Goal: Browse casually: Explore the website without a specific task or goal

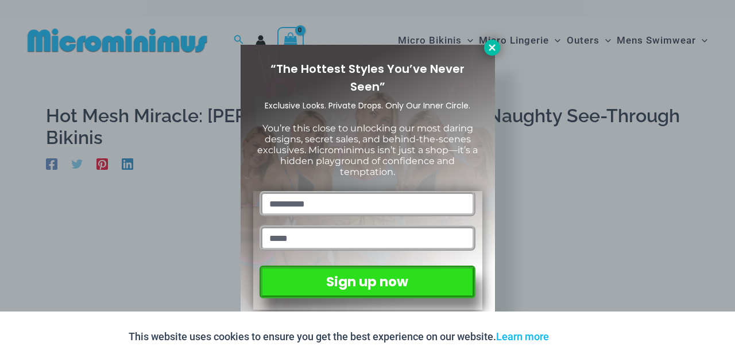
click at [487, 48] on icon at bounding box center [492, 48] width 10 height 10
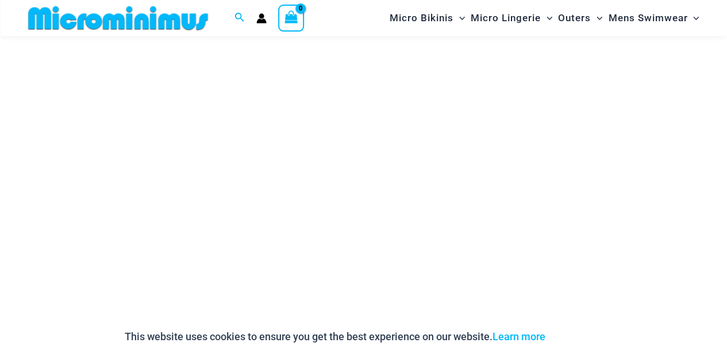
scroll to position [334, 0]
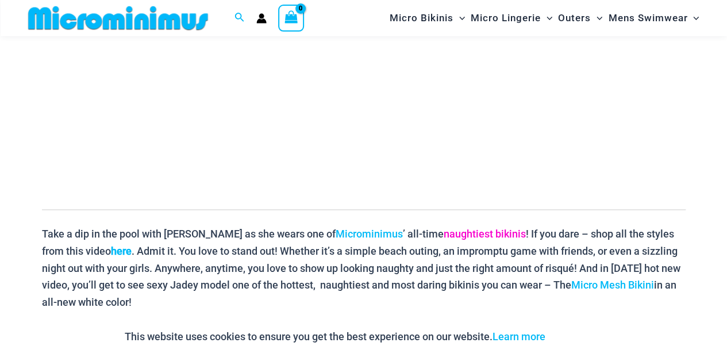
click at [451, 233] on link "naughtiest bikinis" at bounding box center [484, 234] width 82 height 12
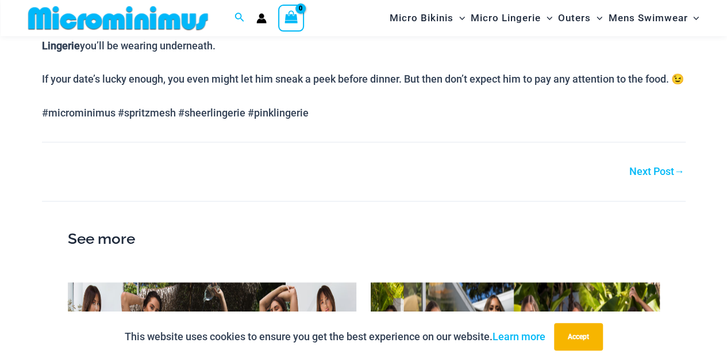
scroll to position [737, 0]
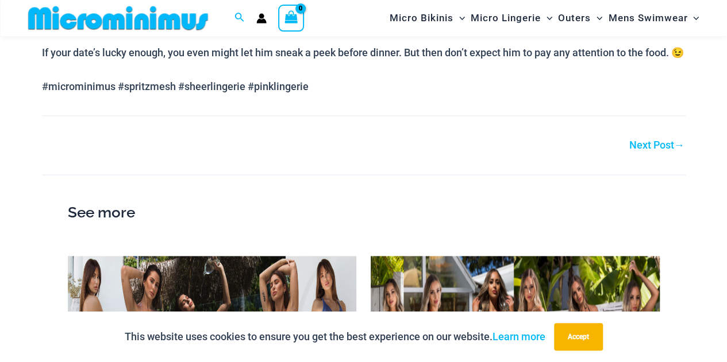
click at [654, 150] on link "Next Post →" at bounding box center [656, 145] width 55 height 10
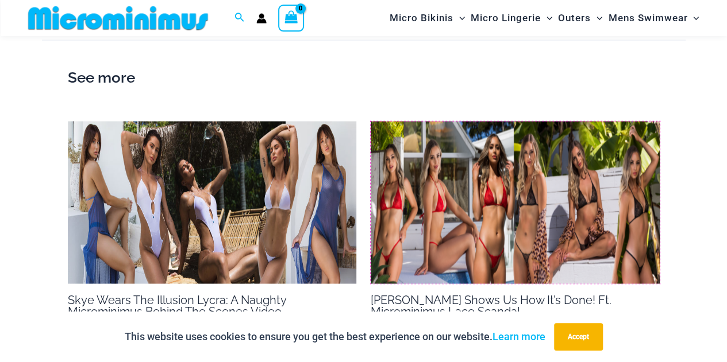
scroll to position [779, 0]
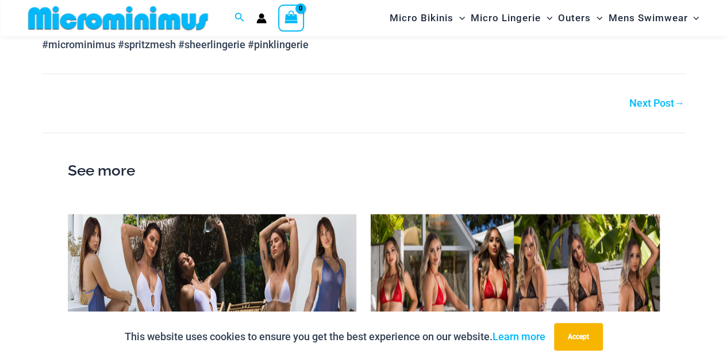
click at [665, 109] on link "Next Post →" at bounding box center [656, 103] width 55 height 10
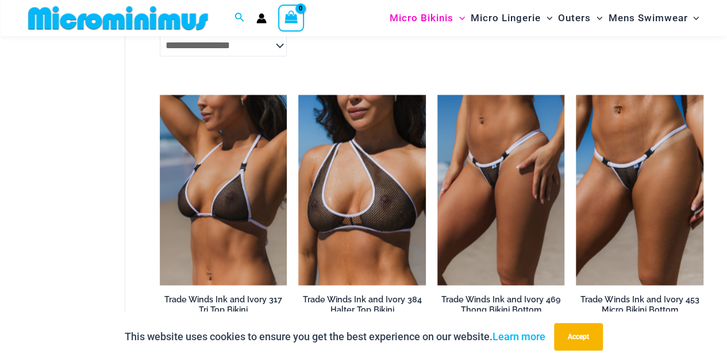
scroll to position [966, 0]
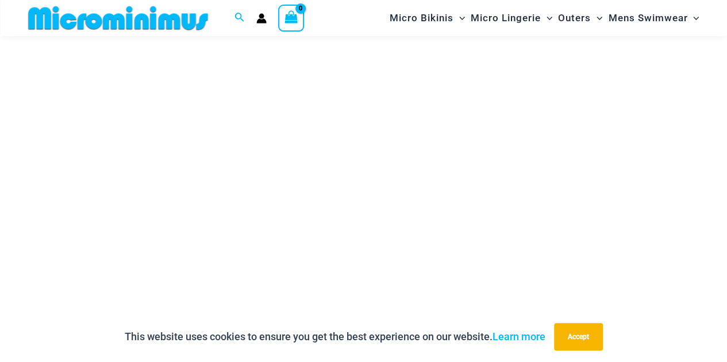
scroll to position [220, 0]
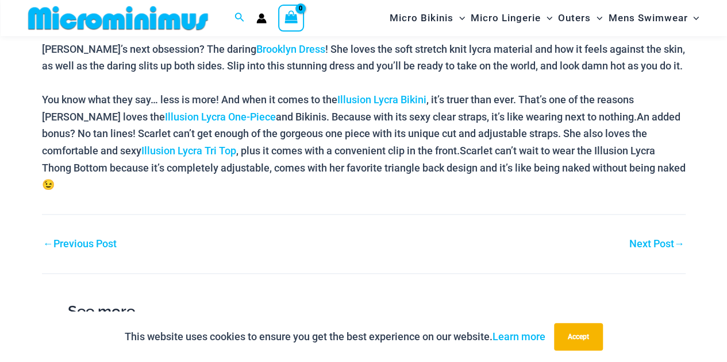
scroll to position [794, 0]
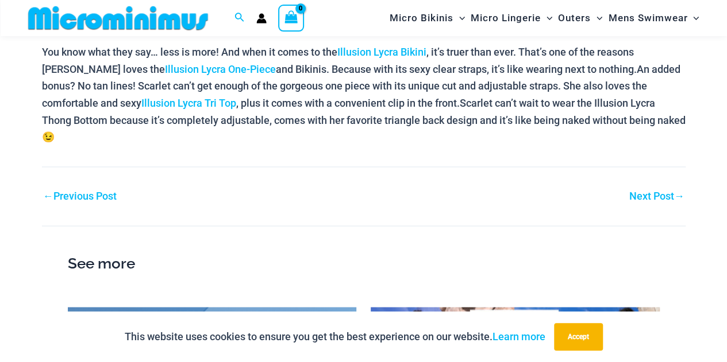
click at [86, 191] on link "← Previous Post" at bounding box center [80, 196] width 74 height 10
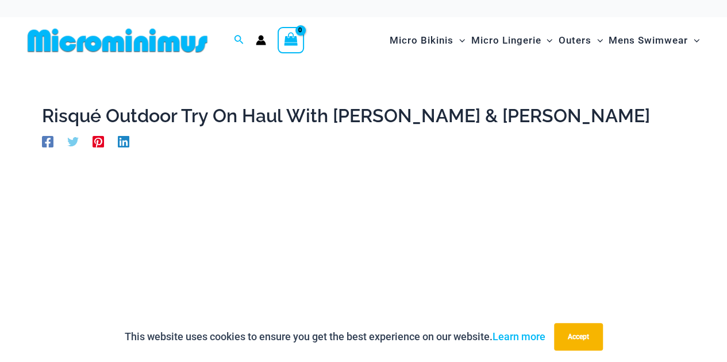
click at [153, 33] on img at bounding box center [117, 41] width 189 height 26
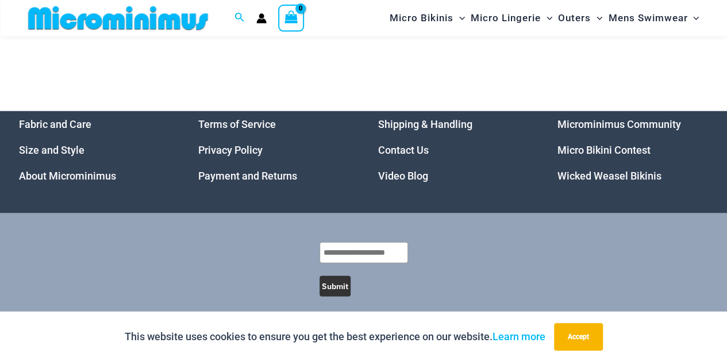
scroll to position [1181, 0]
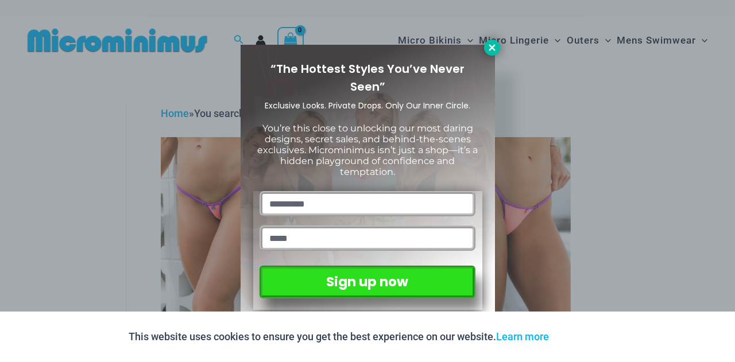
click at [495, 41] on button at bounding box center [492, 48] width 16 height 16
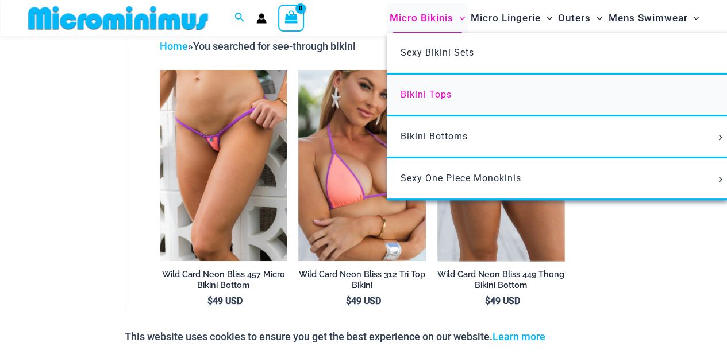
scroll to position [48, 0]
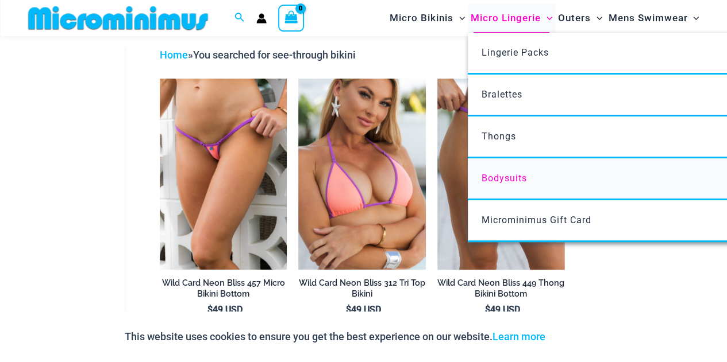
click at [503, 173] on span "Bodysuits" at bounding box center [503, 178] width 45 height 11
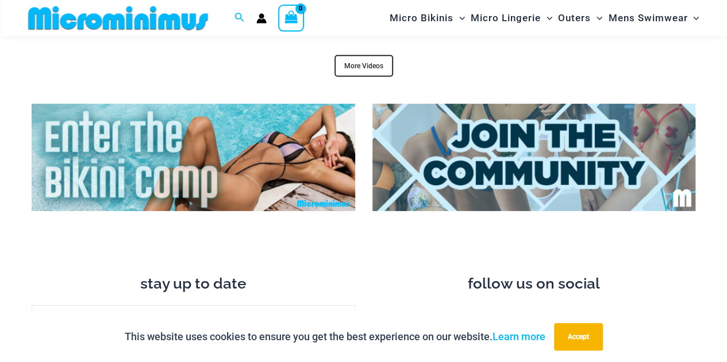
scroll to position [3896, 0]
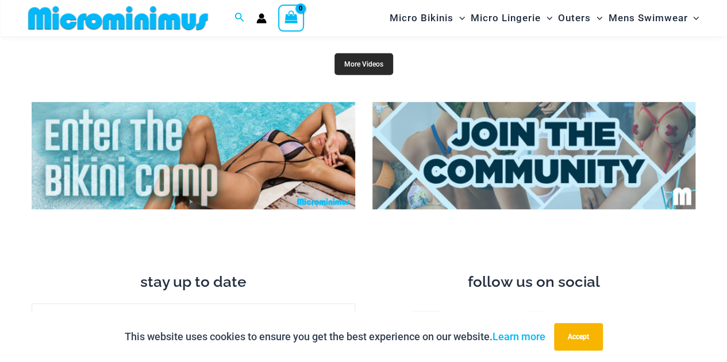
click at [365, 57] on link "More Videos" at bounding box center [363, 64] width 59 height 22
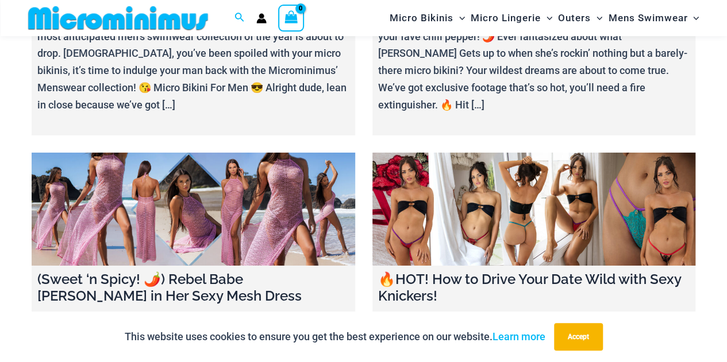
scroll to position [2115, 0]
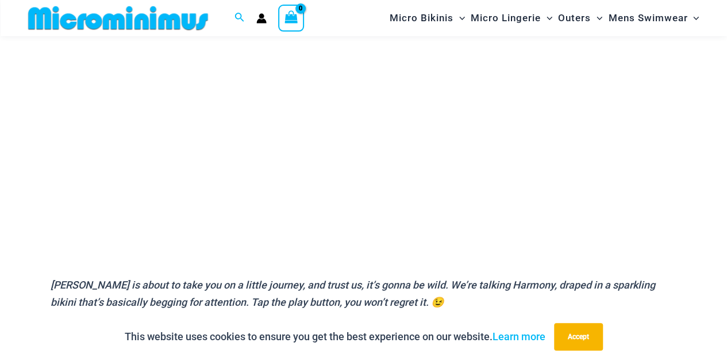
scroll to position [220, 0]
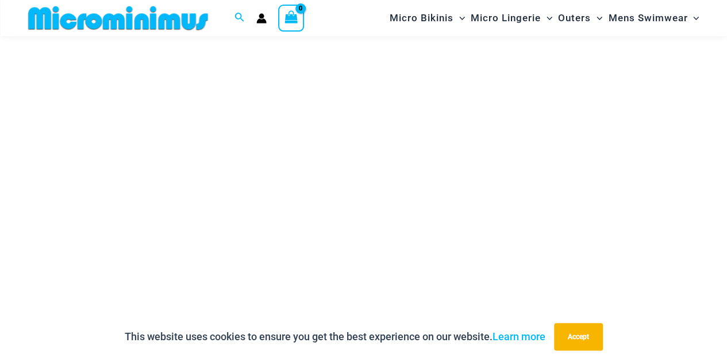
scroll to position [220, 0]
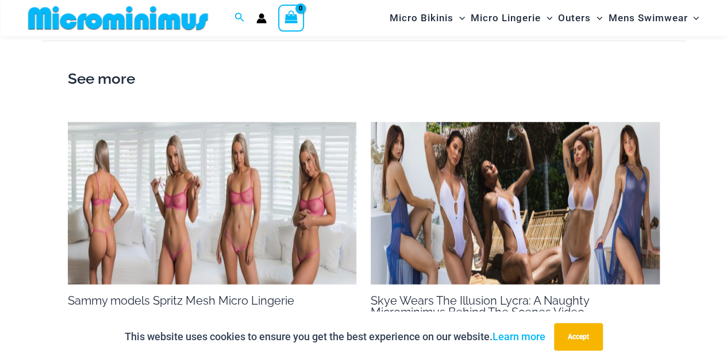
scroll to position [1484, 0]
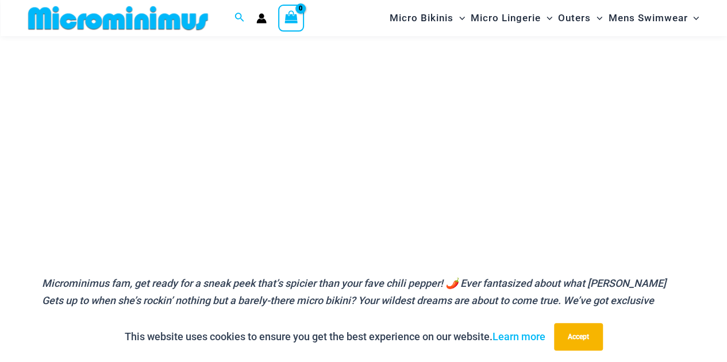
scroll to position [221, 0]
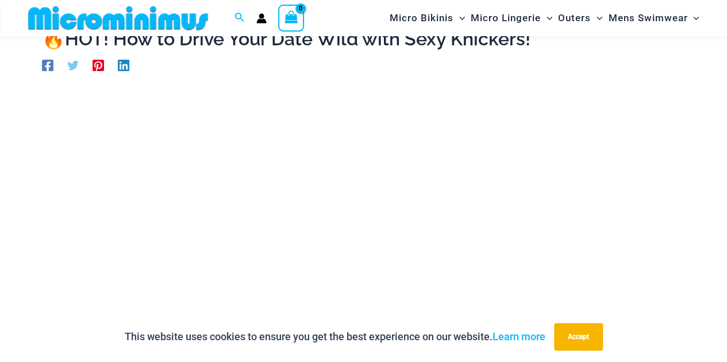
scroll to position [221, 0]
